Goal: Book appointment/travel/reservation

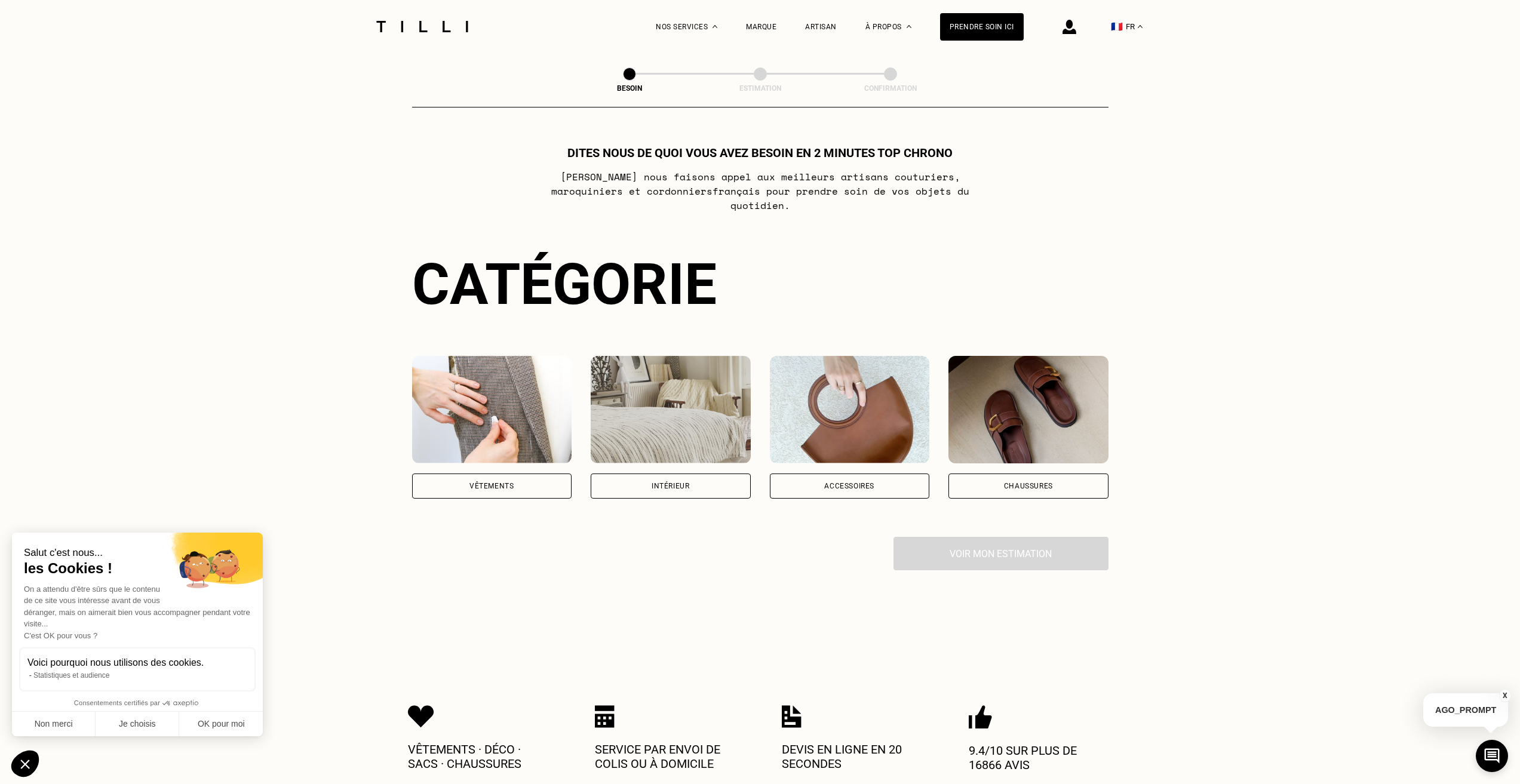
click at [496, 484] on div "Vêtements" at bounding box center [491, 485] width 160 height 25
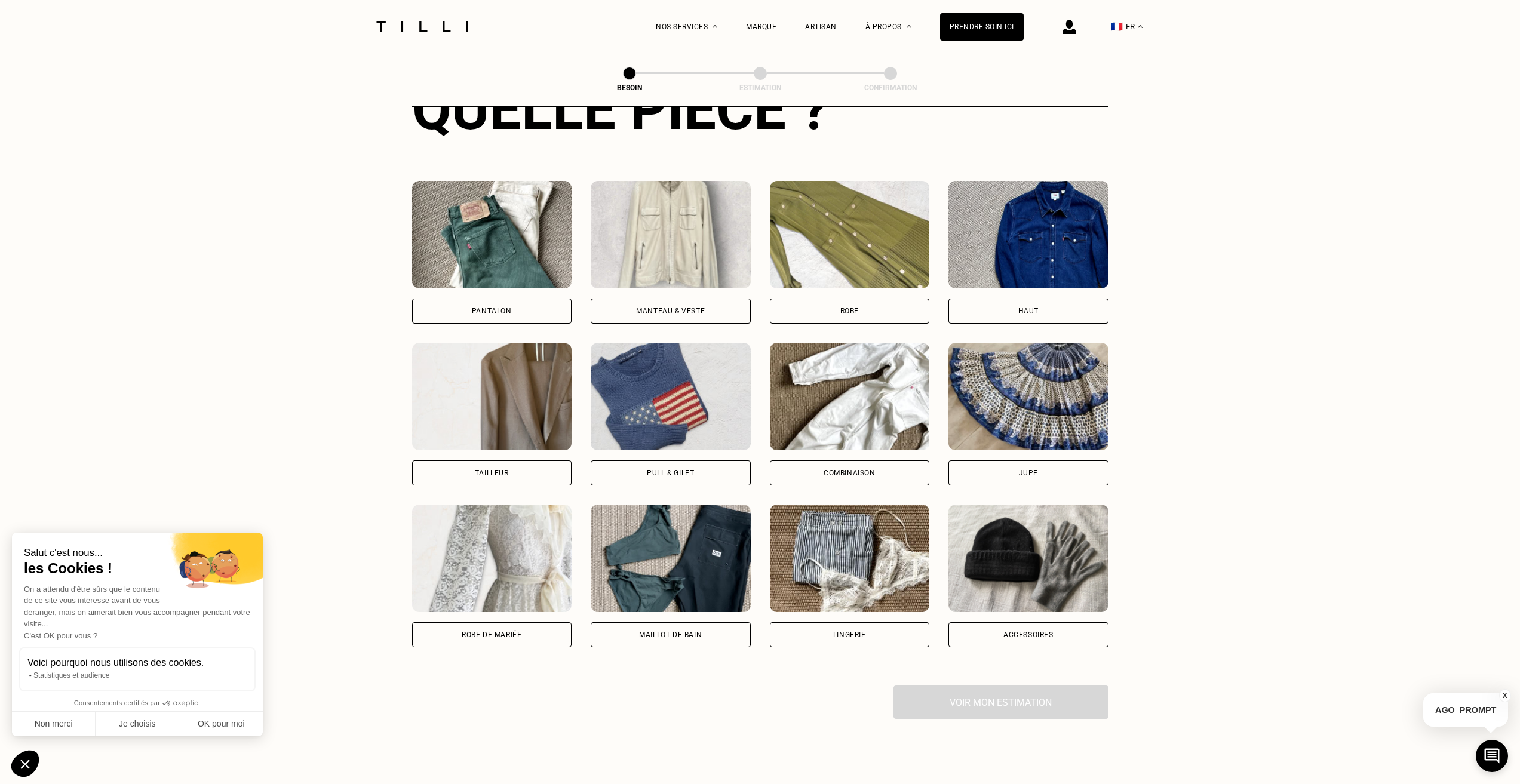
scroll to position [494, 0]
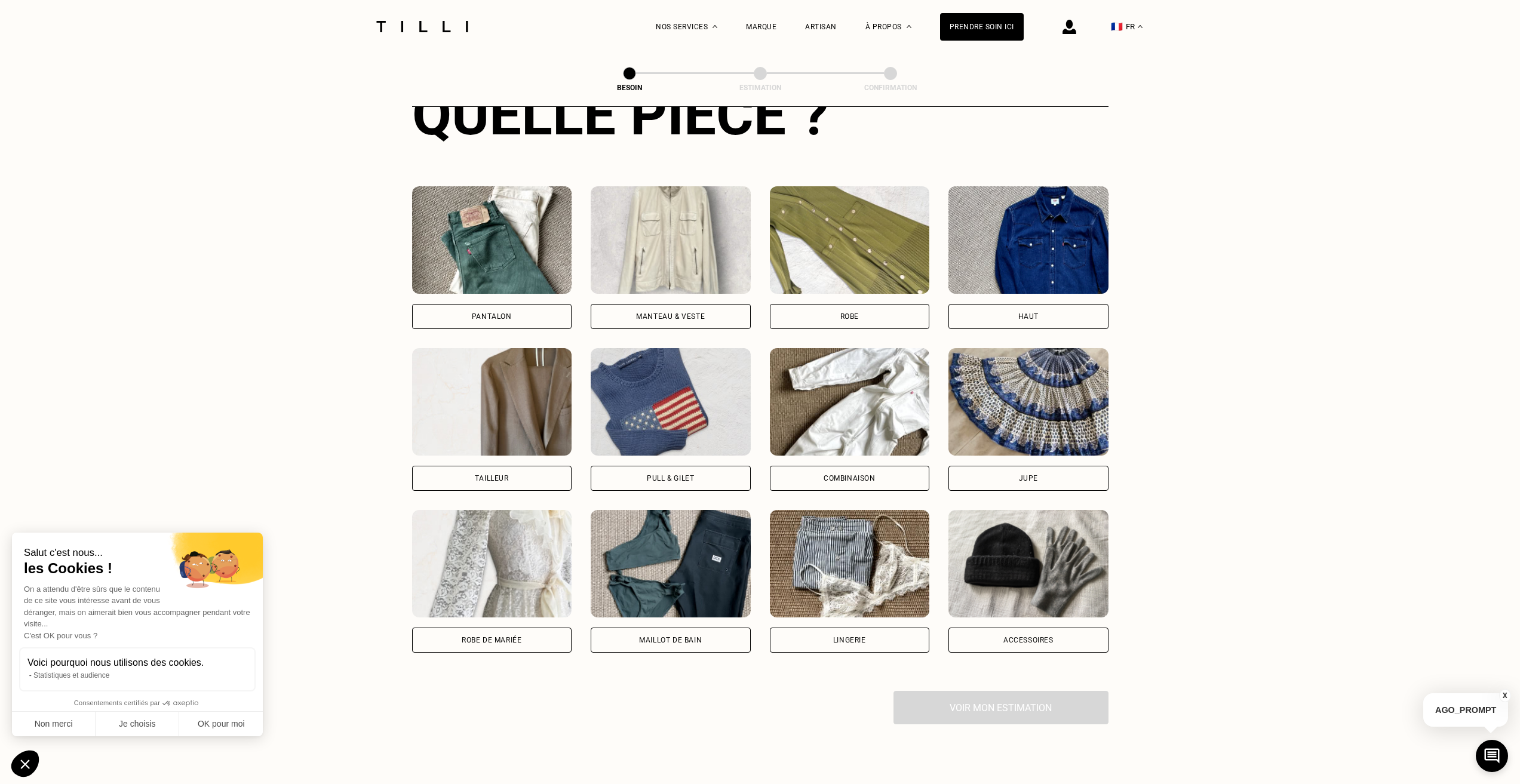
click at [512, 454] on div "Tailleur" at bounding box center [491, 419] width 160 height 143
select select "FR"
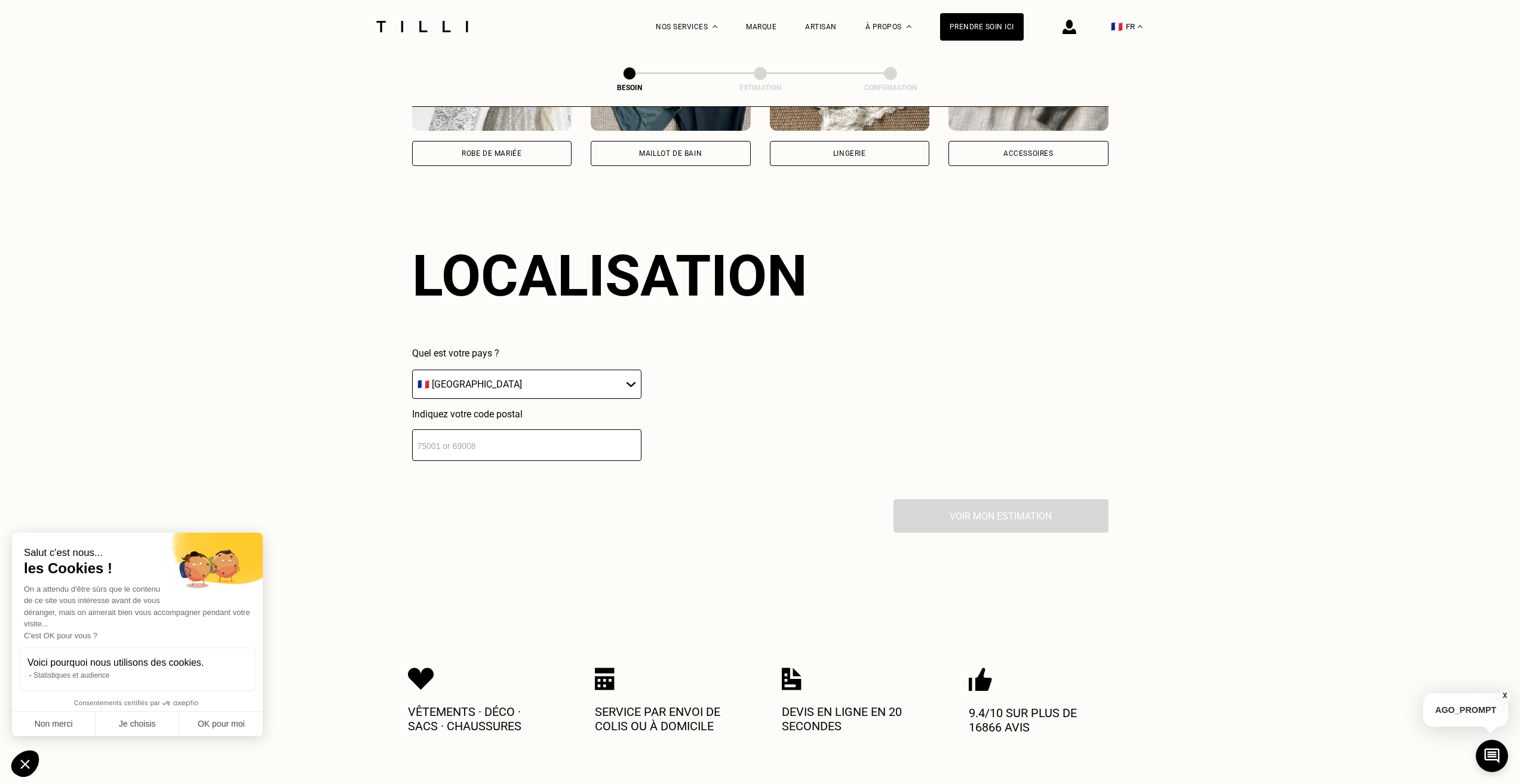
scroll to position [1040, 0]
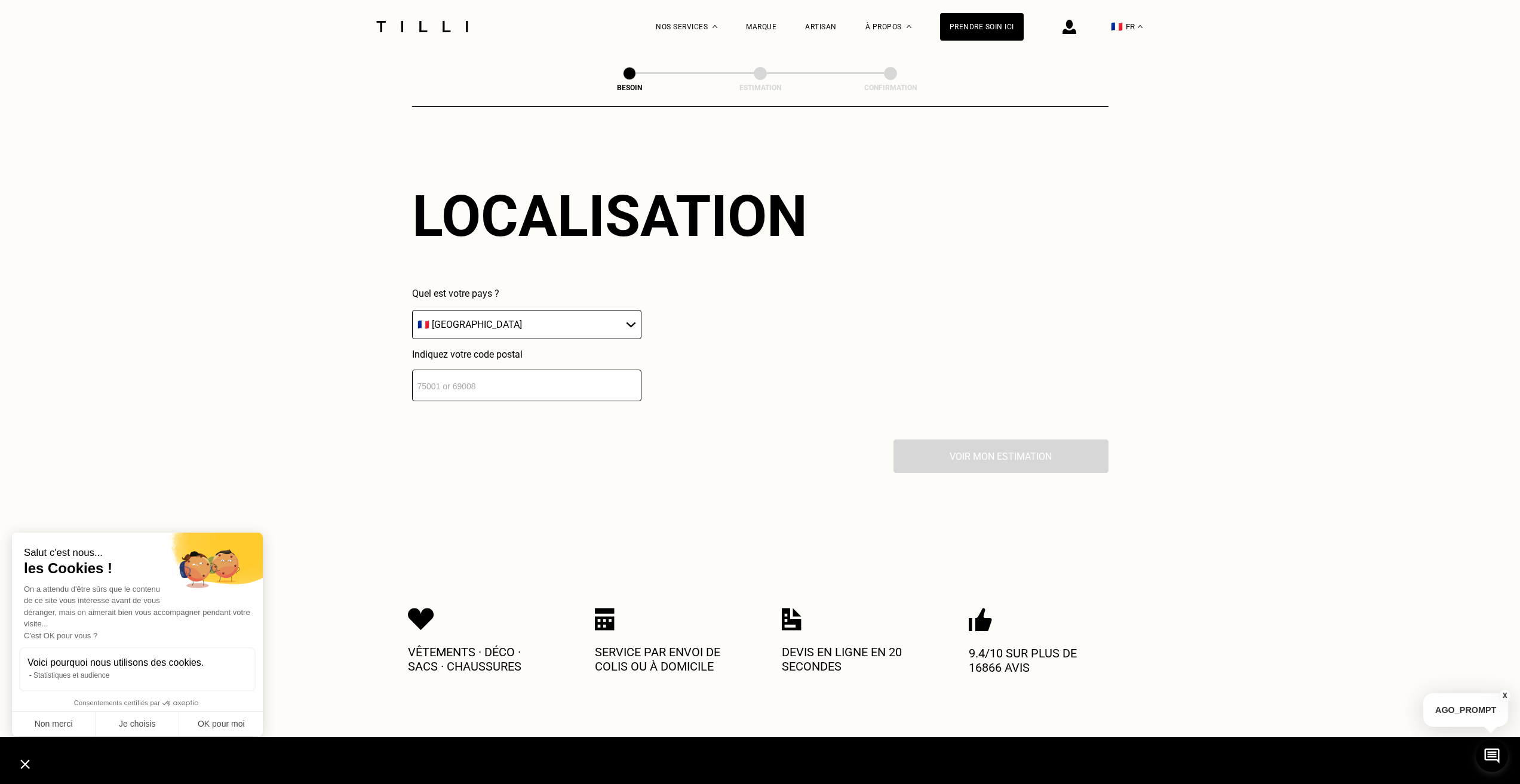
click at [482, 375] on input "number" at bounding box center [526, 385] width 229 height 31
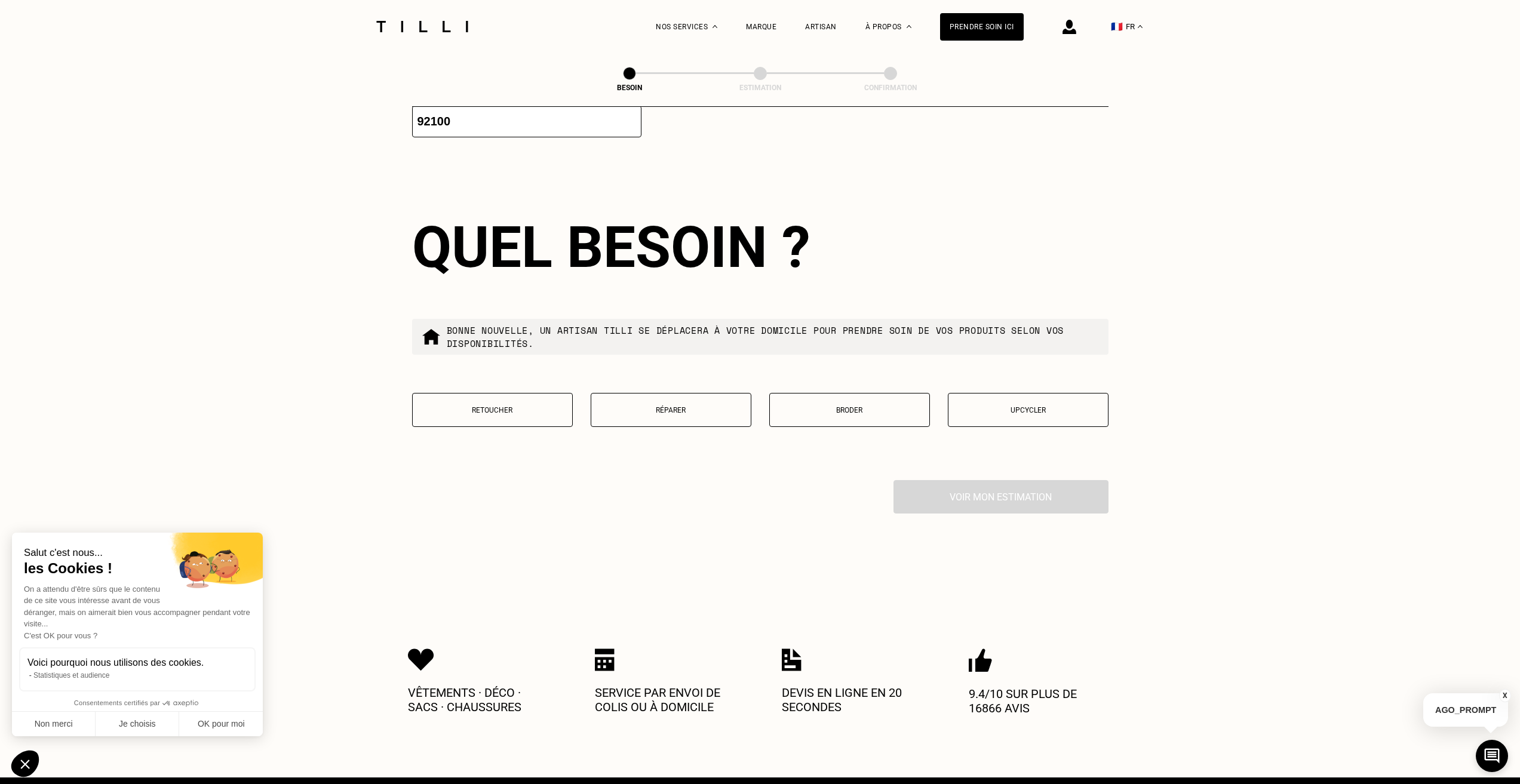
scroll to position [1336, 0]
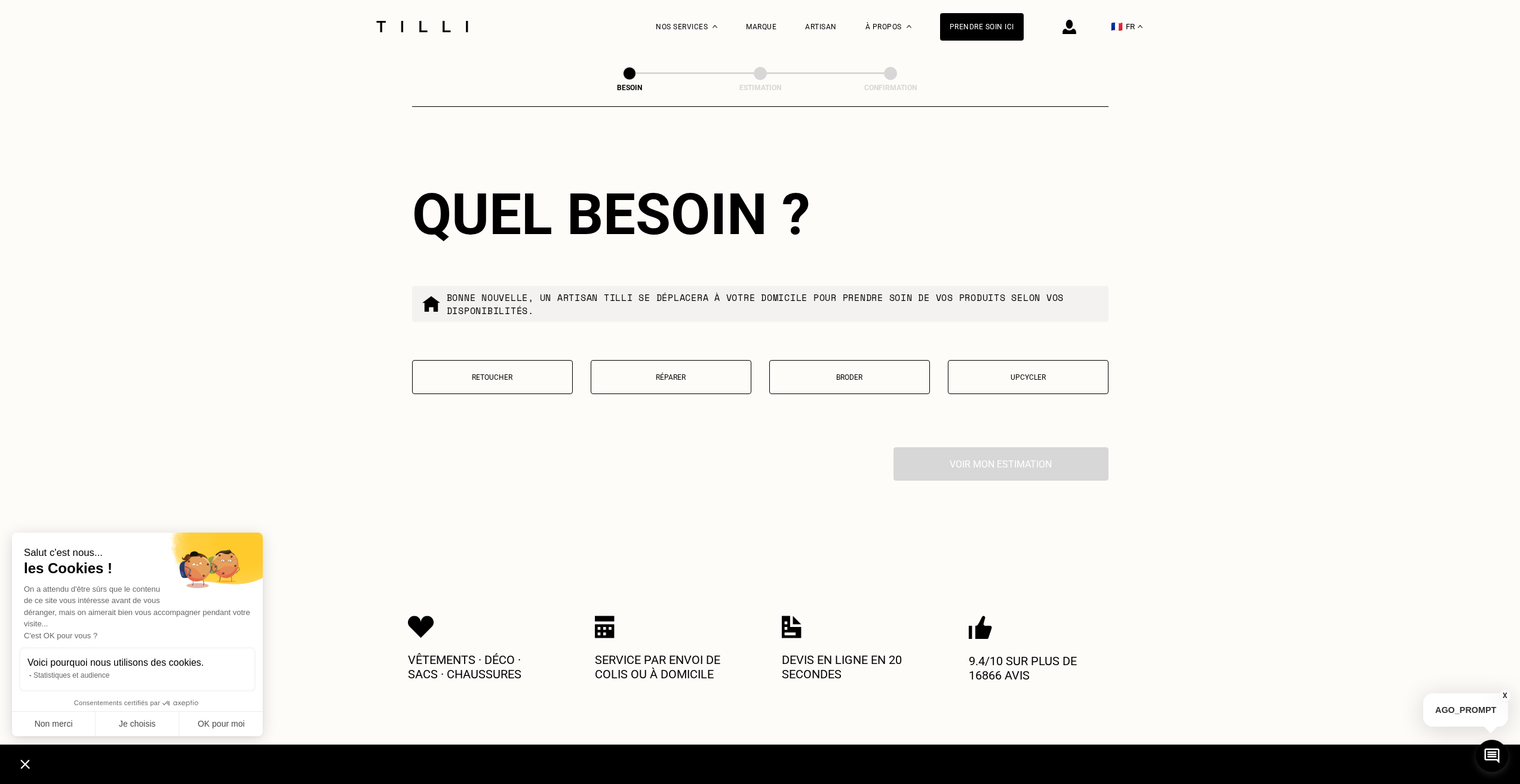
type input "92100"
click at [523, 373] on p "Retoucher" at bounding box center [492, 377] width 147 height 8
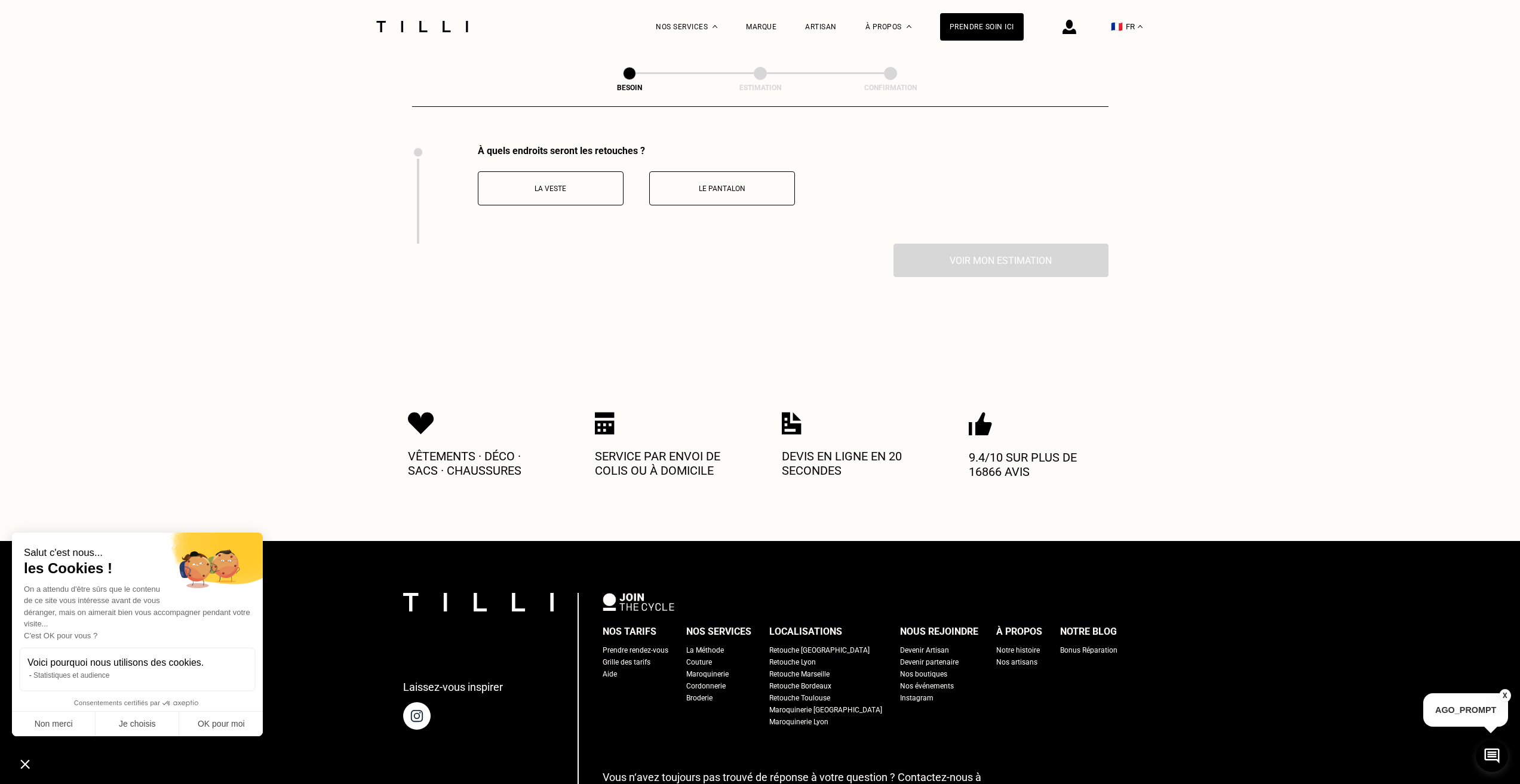
scroll to position [1643, 0]
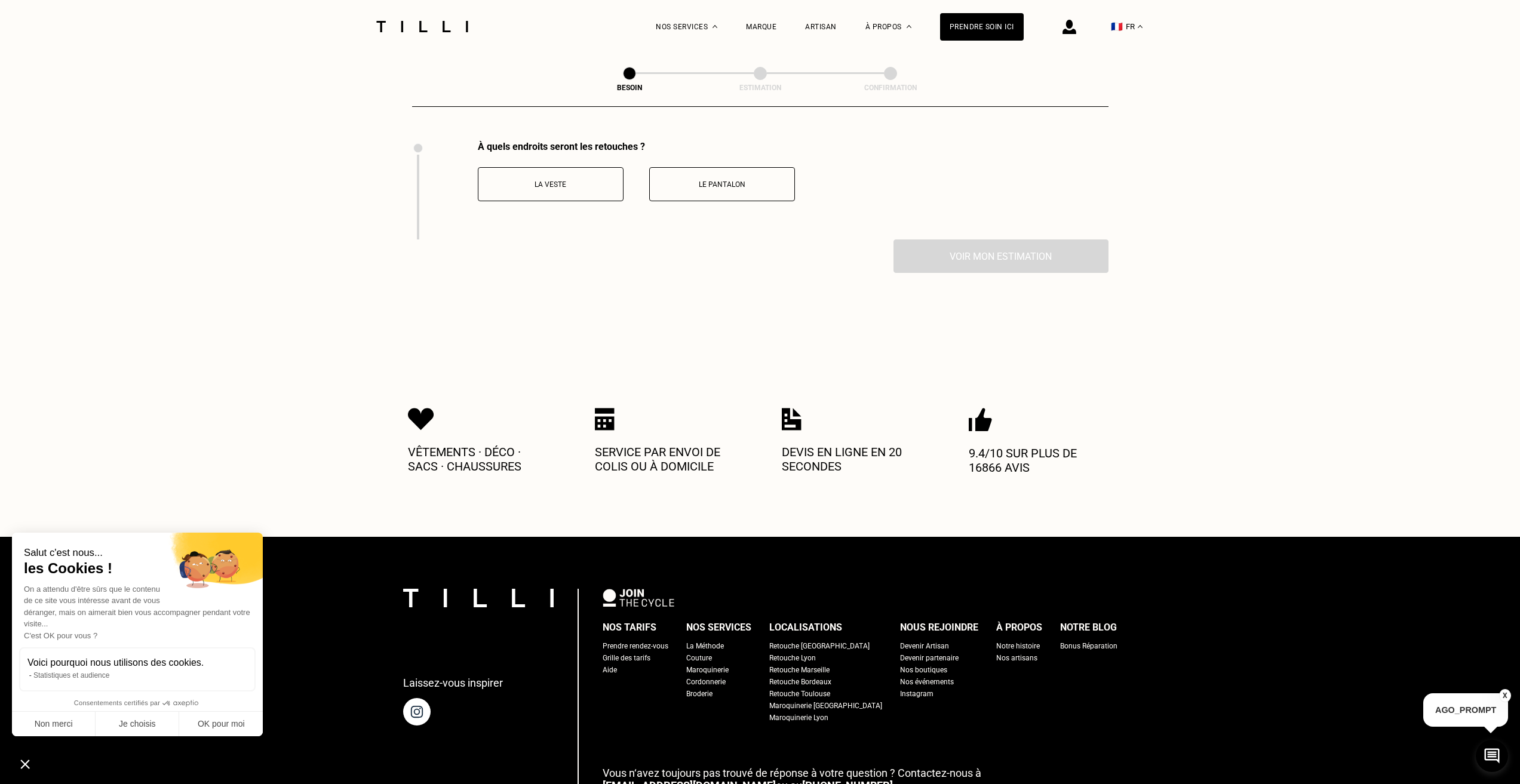
click at [583, 180] on p "La veste" at bounding box center [550, 184] width 132 height 8
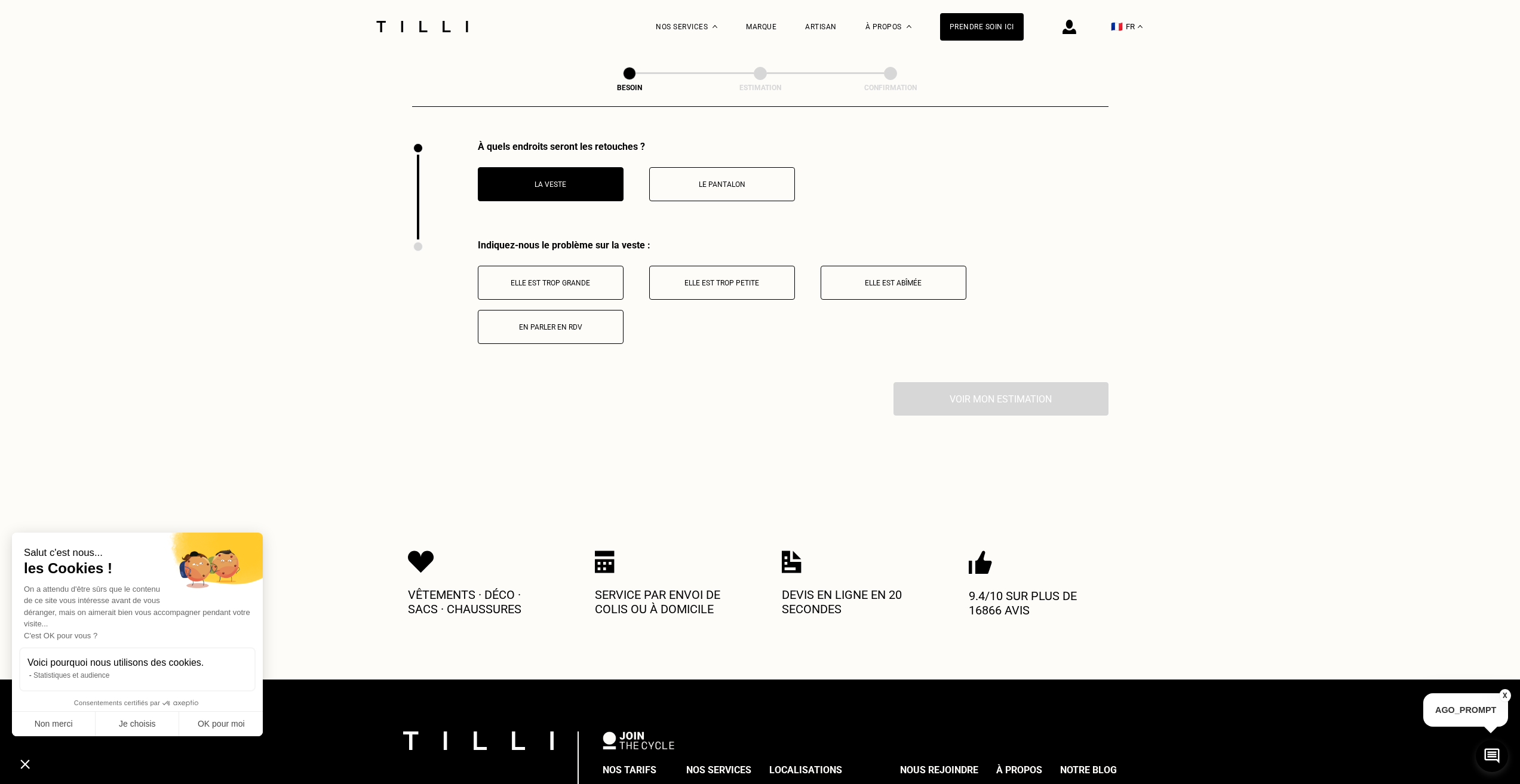
scroll to position [1742, 0]
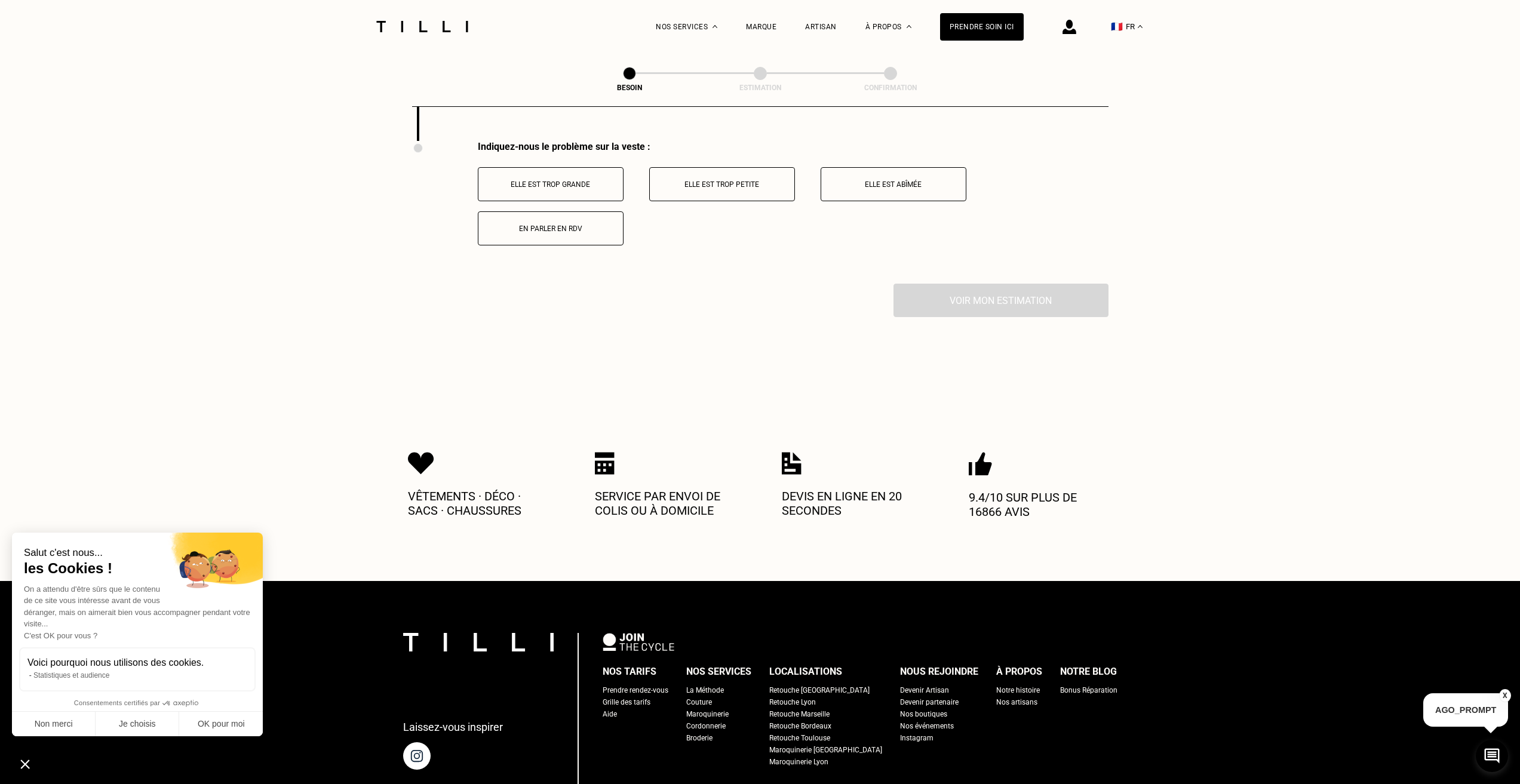
click at [550, 180] on p "Elle est trop grande" at bounding box center [550, 184] width 132 height 8
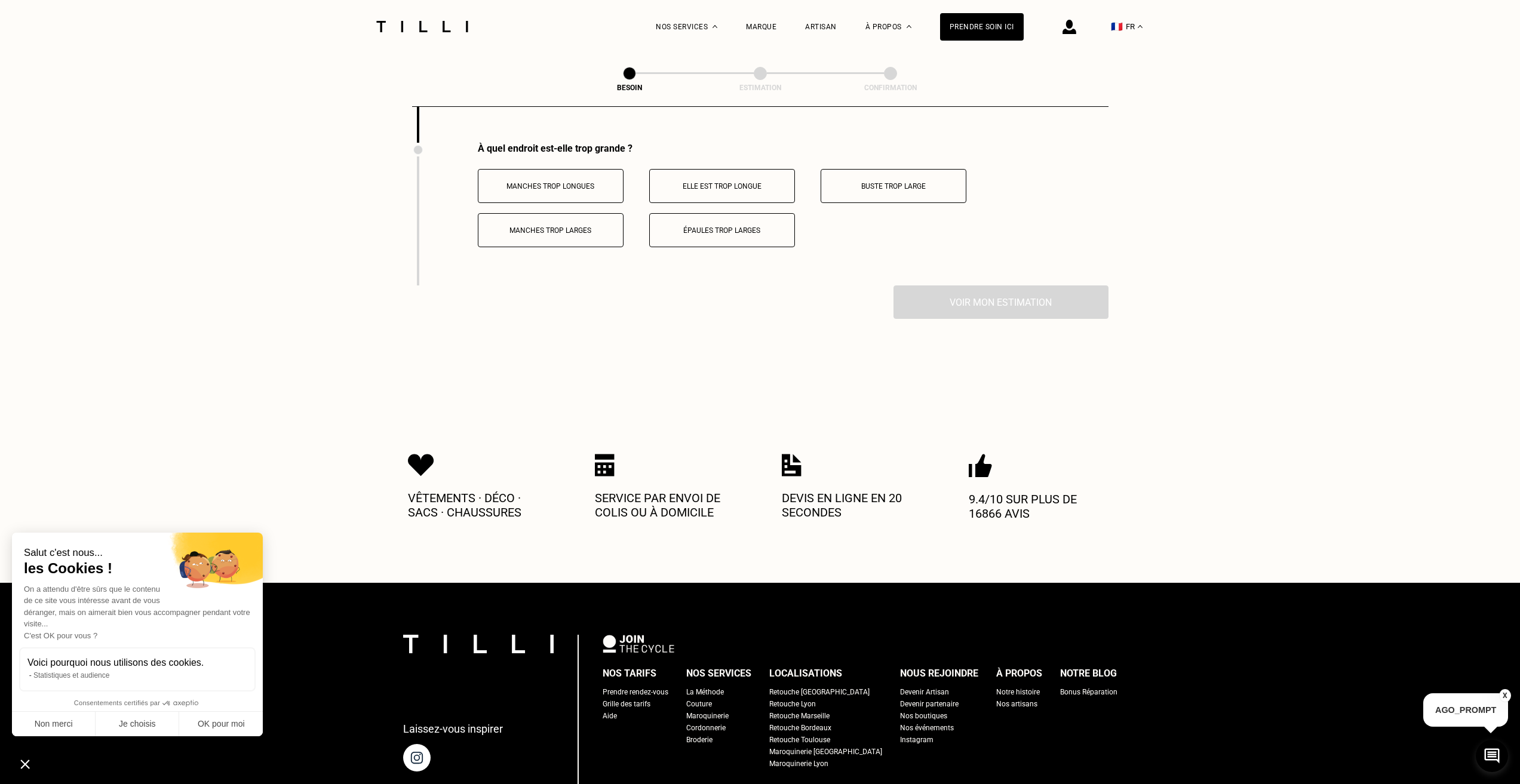
scroll to position [1884, 0]
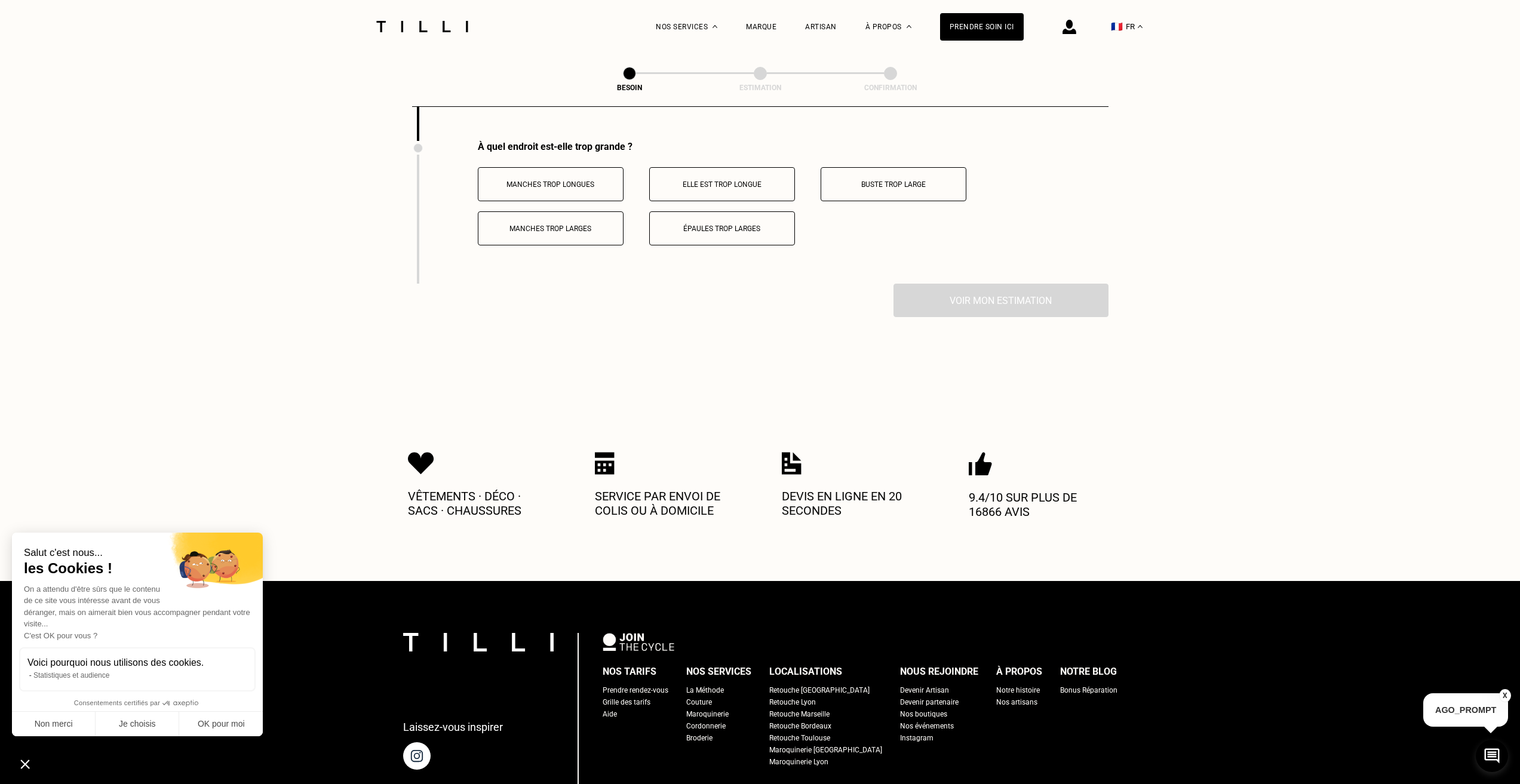
click at [554, 172] on button "Manches trop longues" at bounding box center [550, 184] width 146 height 34
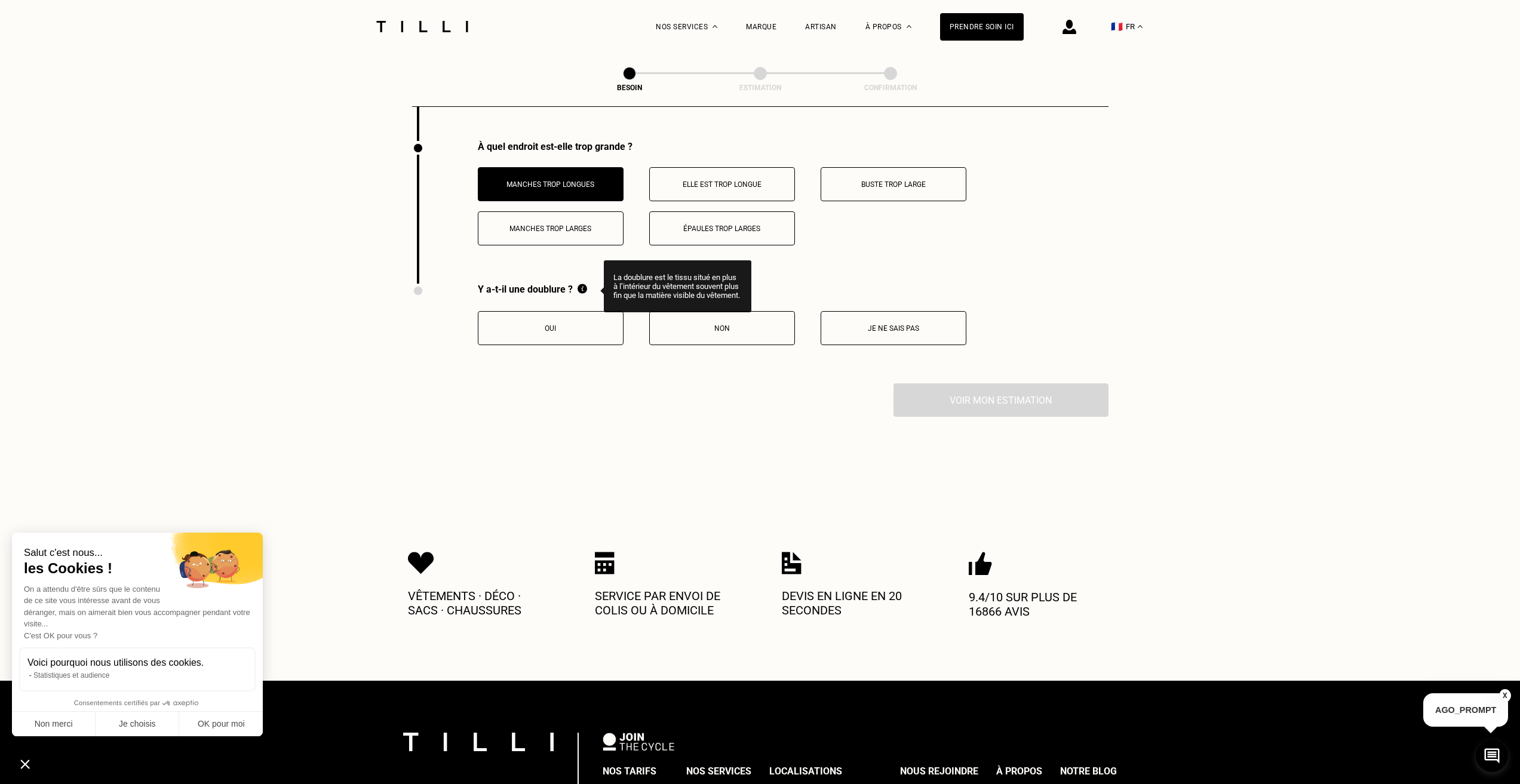
click at [587, 284] on img at bounding box center [583, 289] width 10 height 10
click at [577, 314] on button "Oui" at bounding box center [550, 327] width 146 height 34
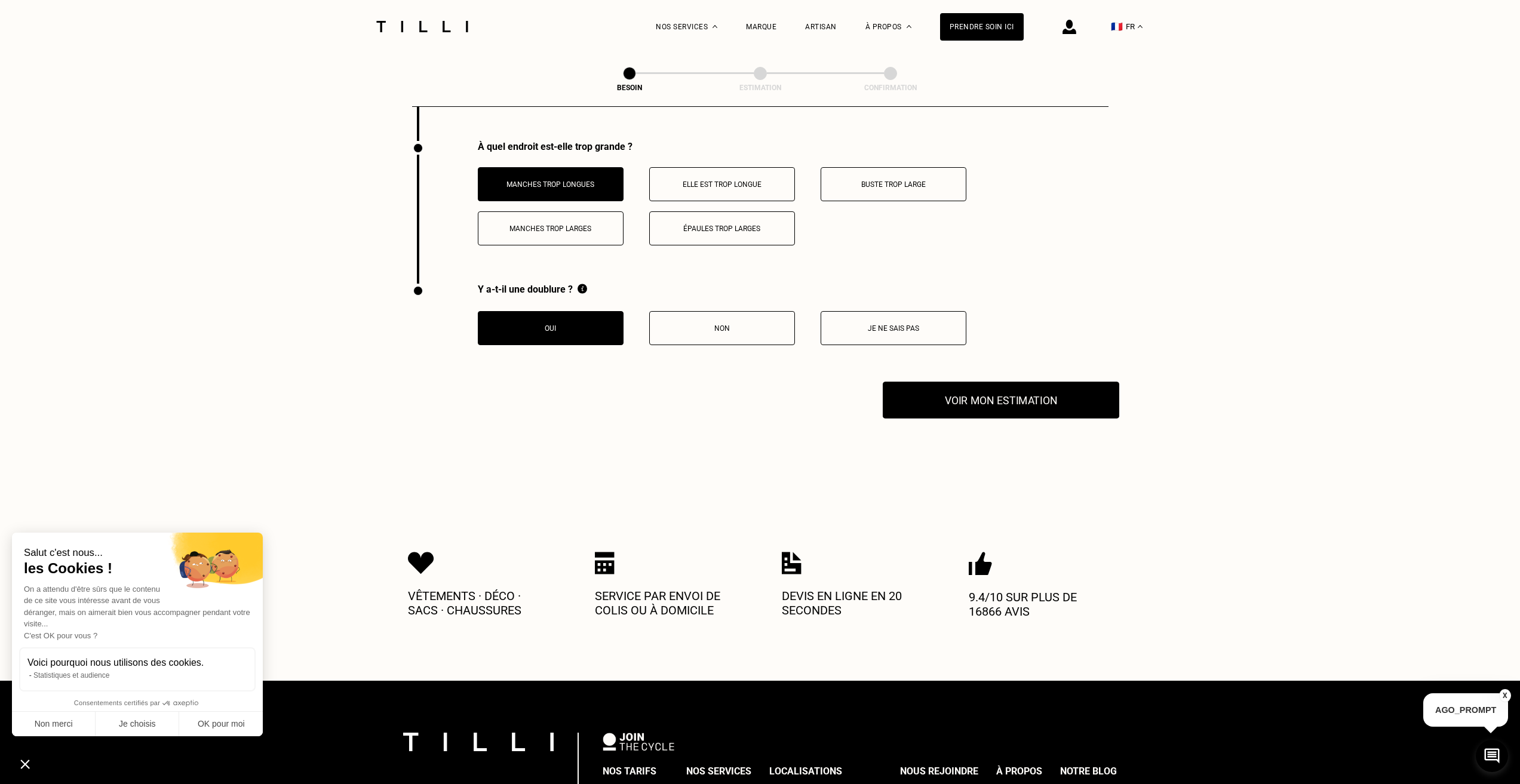
click at [948, 386] on button "Voir mon estimation" at bounding box center [1001, 399] width 237 height 37
